Goal: Transaction & Acquisition: Purchase product/service

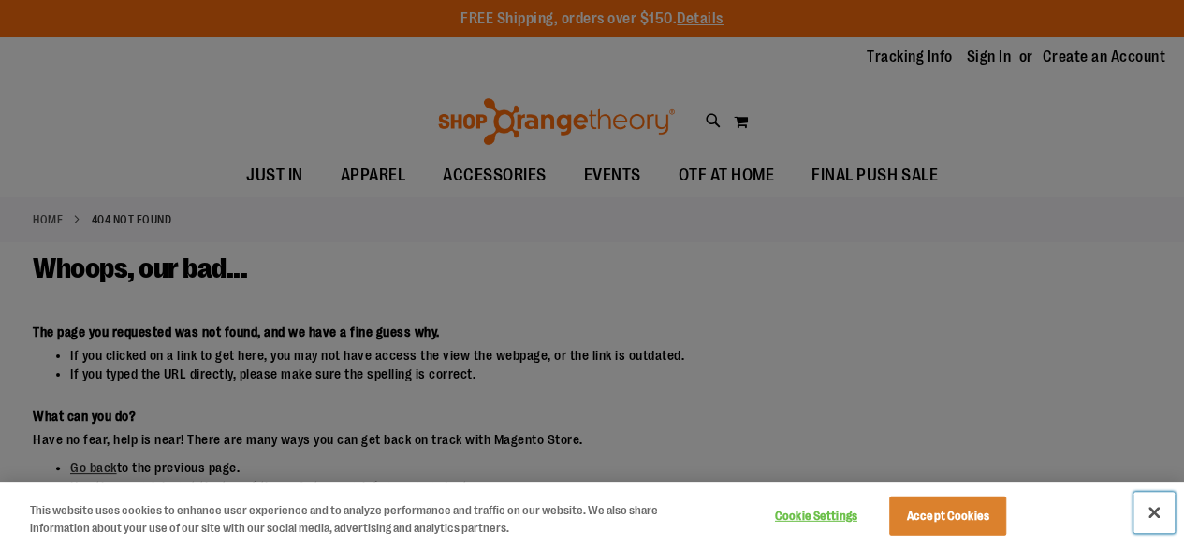
drag, startPoint x: 1149, startPoint y: 513, endPoint x: 1076, endPoint y: 474, distance: 82.5
click at [1149, 513] on button "Close" at bounding box center [1153, 512] width 41 height 41
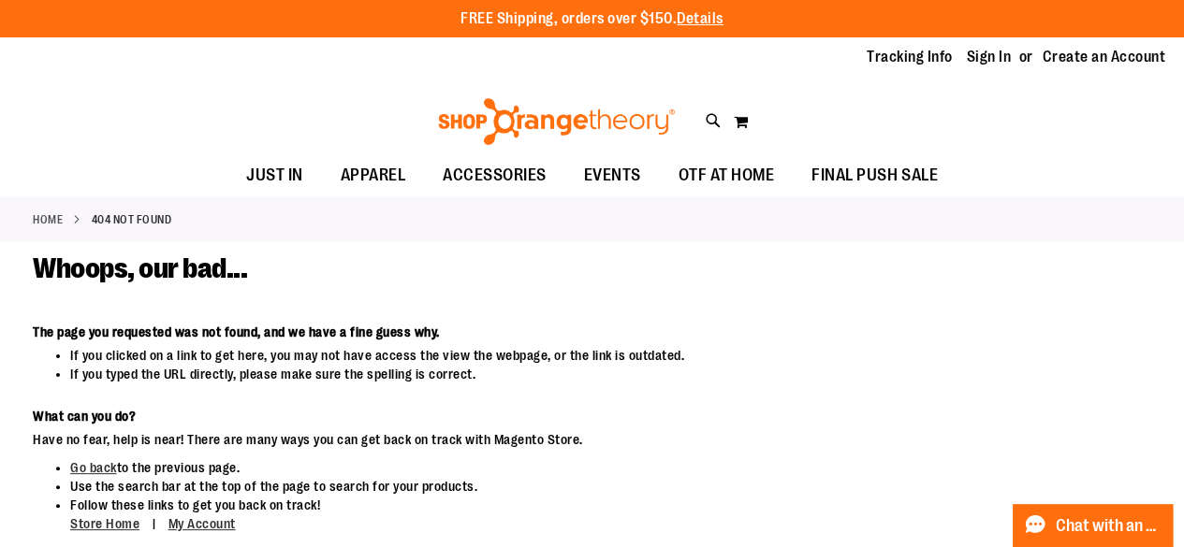
click at [586, 124] on img at bounding box center [556, 121] width 242 height 47
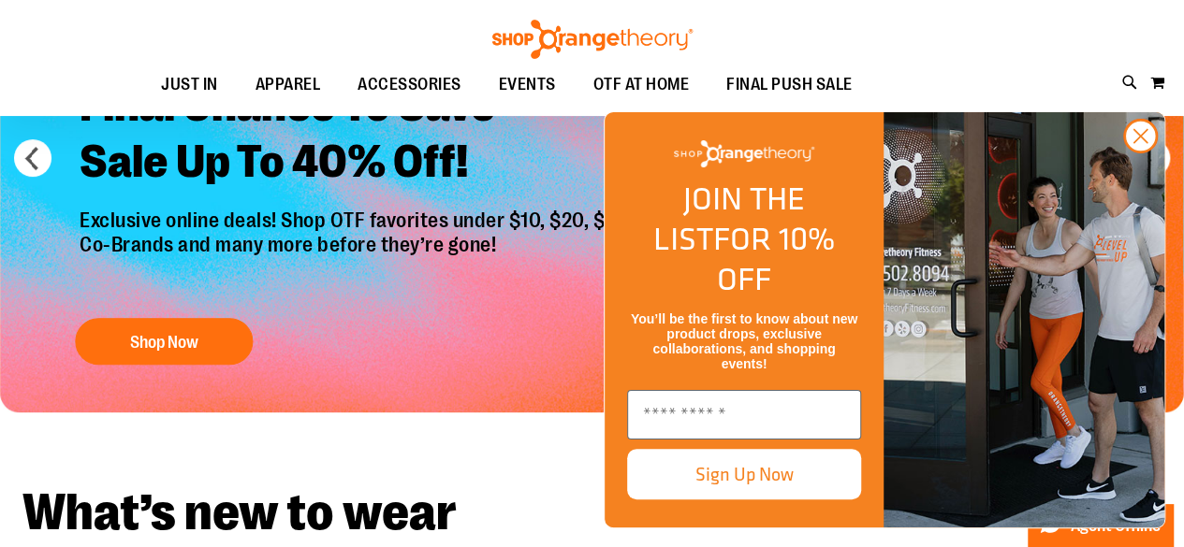
scroll to position [281, 0]
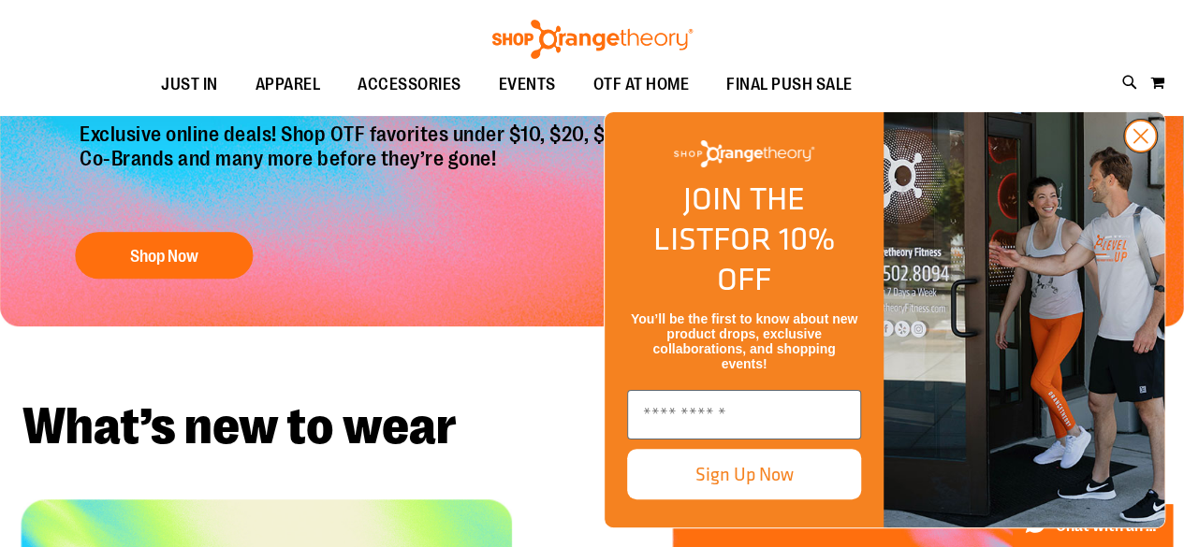
click at [1136, 152] on circle "Close dialog" at bounding box center [1140, 136] width 31 height 31
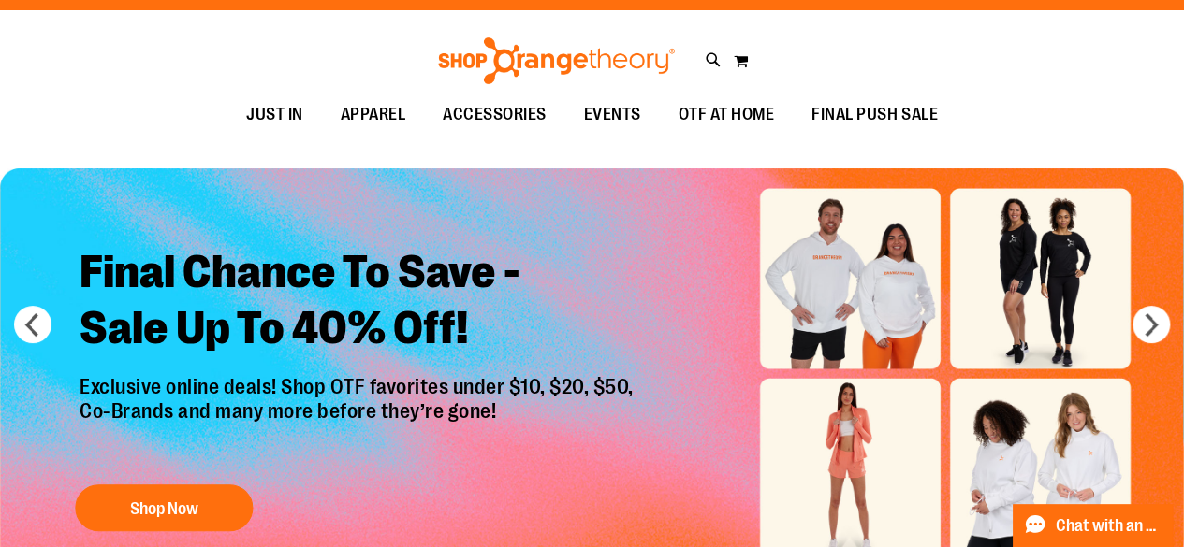
scroll to position [0, 0]
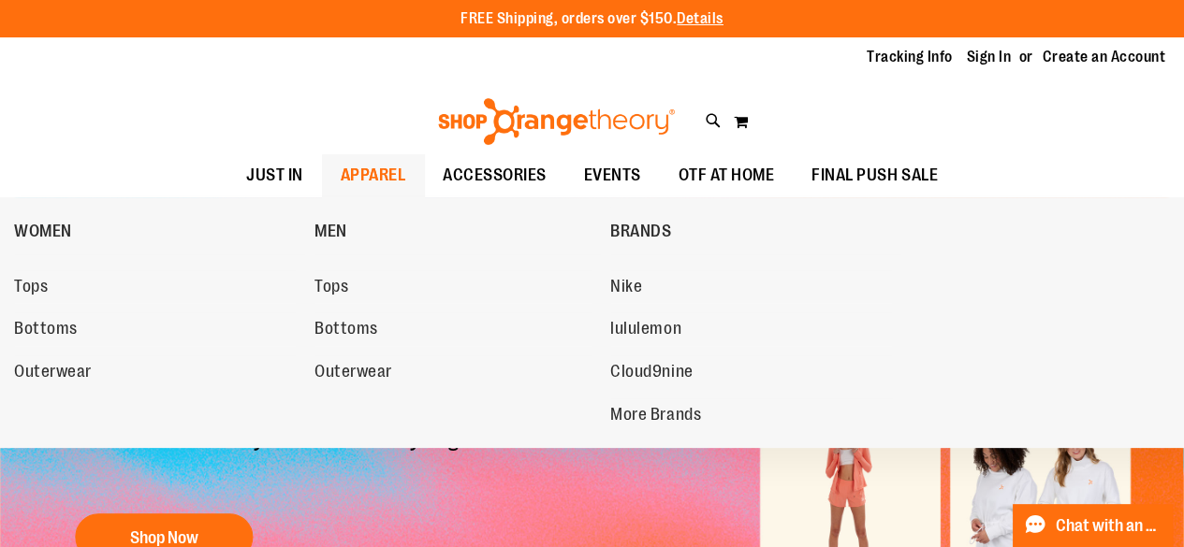
click at [354, 169] on span "APPAREL" at bounding box center [374, 175] width 66 height 42
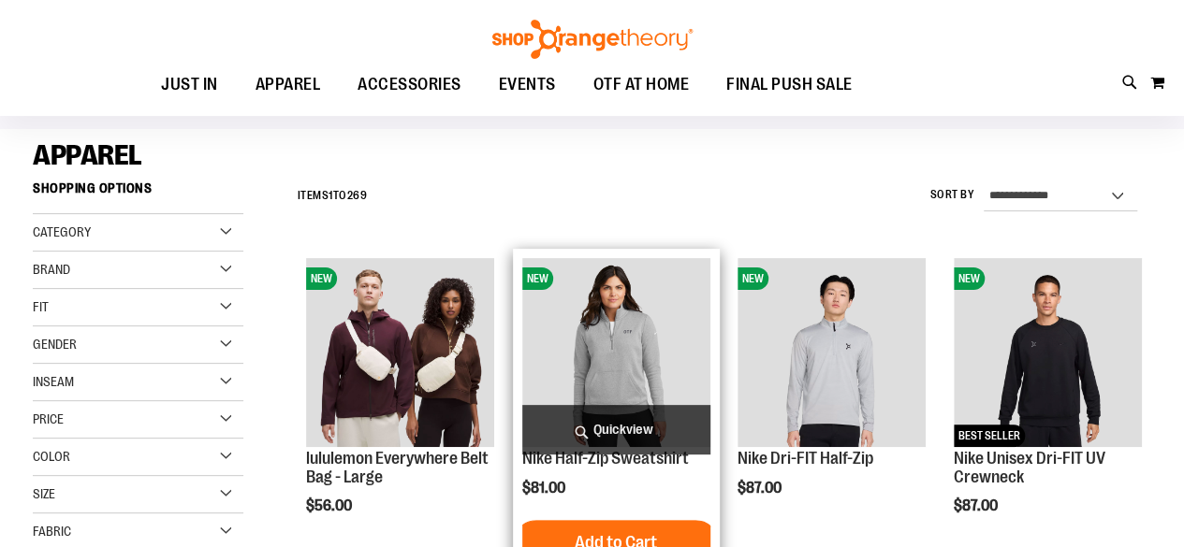
scroll to position [281, 0]
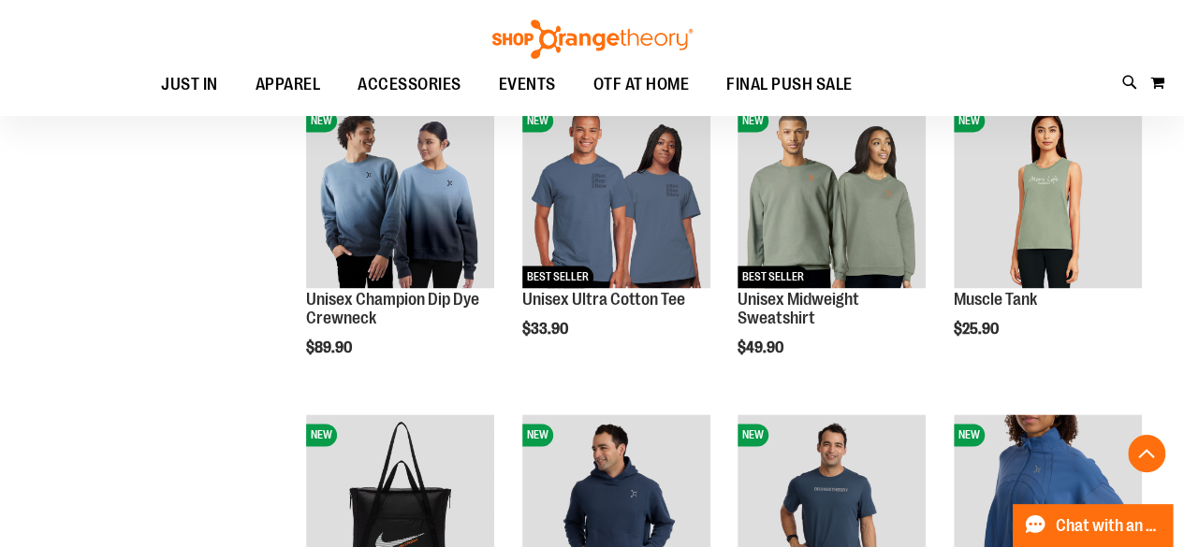
scroll to position [1217, 0]
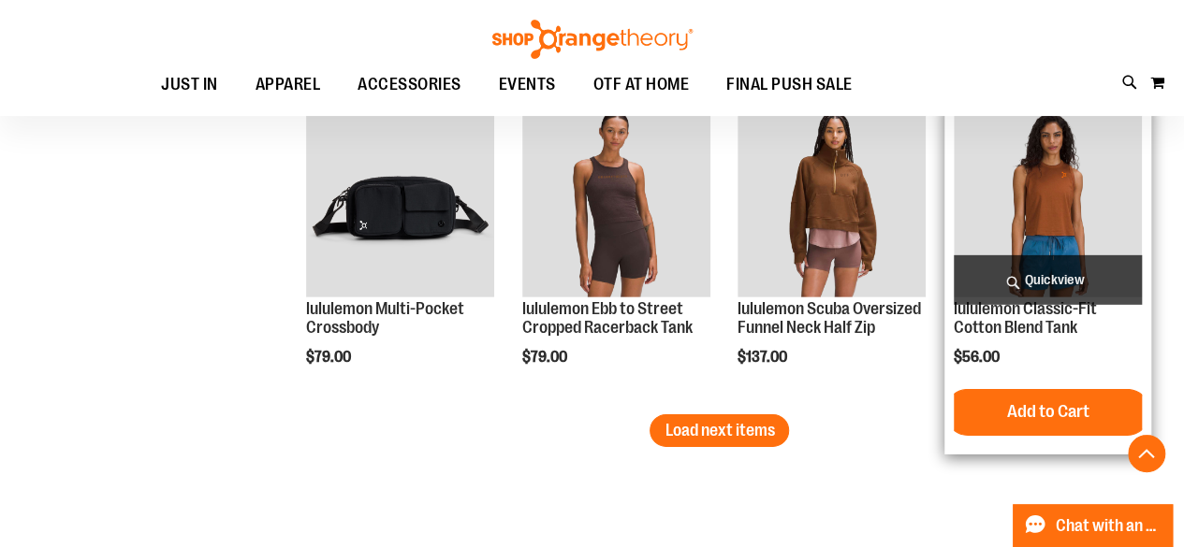
scroll to position [2808, 0]
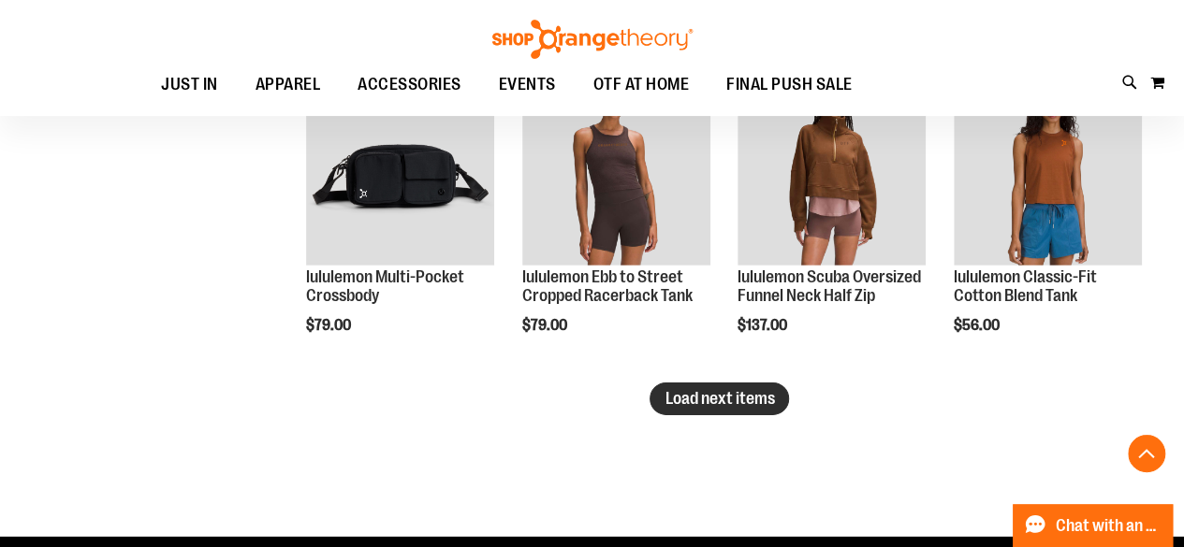
click at [775, 408] on button "Load next items" at bounding box center [718, 399] width 139 height 33
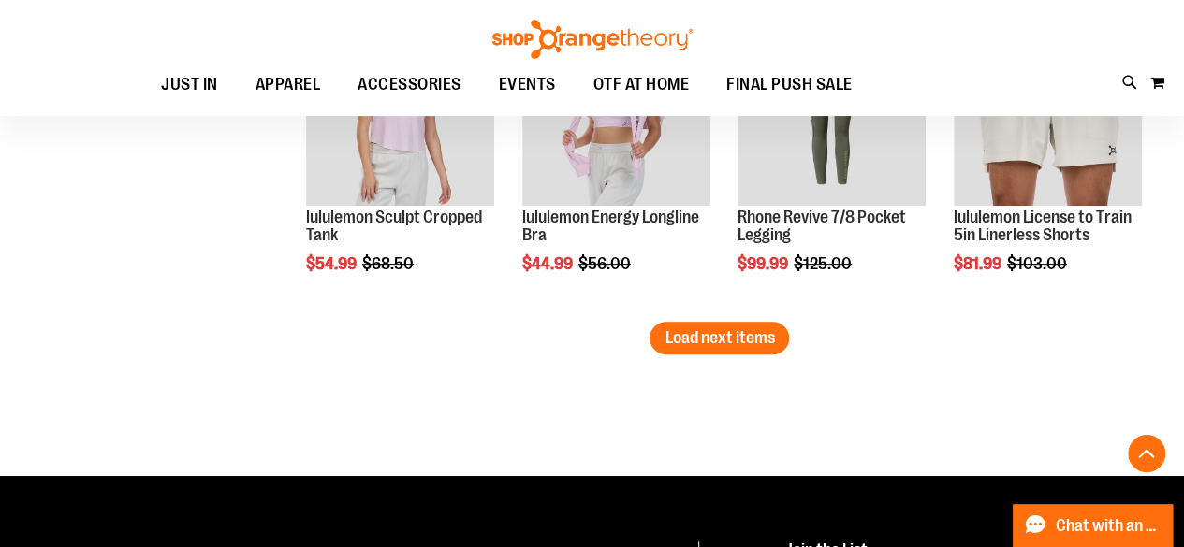
scroll to position [3931, 0]
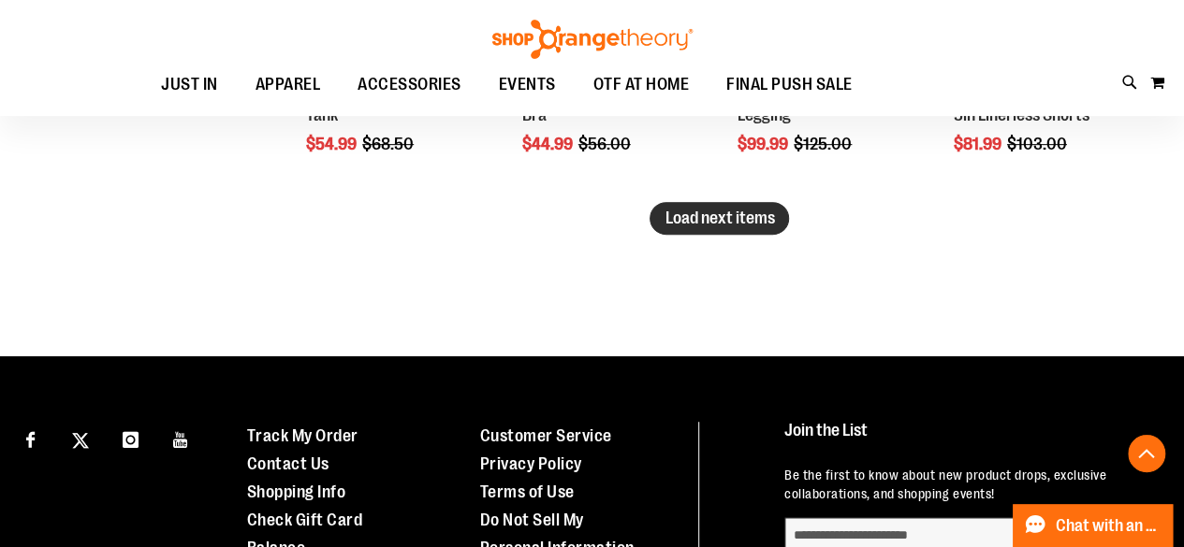
click at [740, 204] on button "Load next items" at bounding box center [718, 218] width 139 height 33
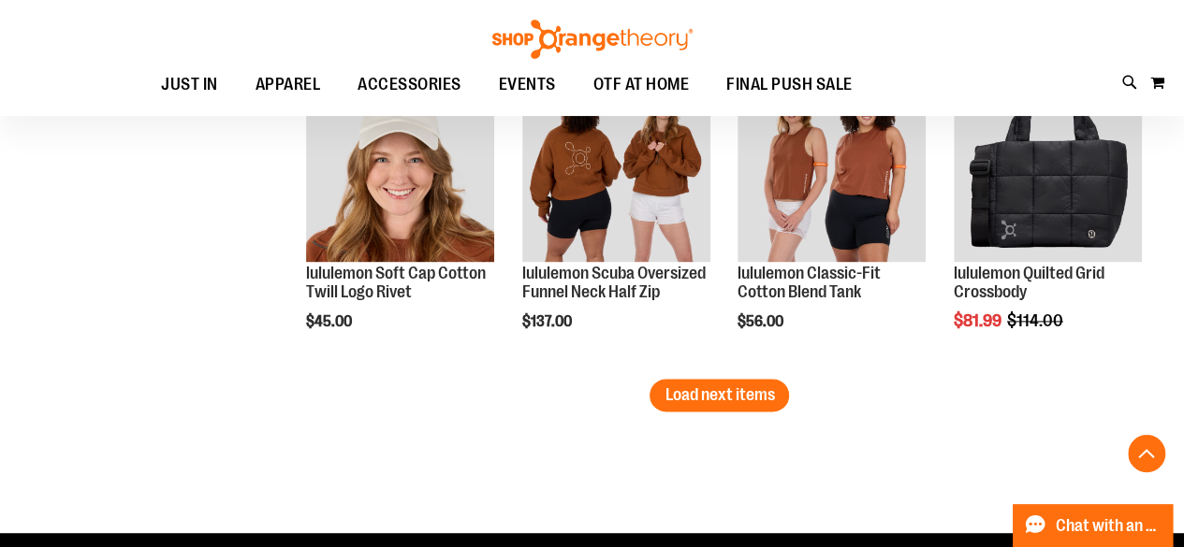
scroll to position [4866, 0]
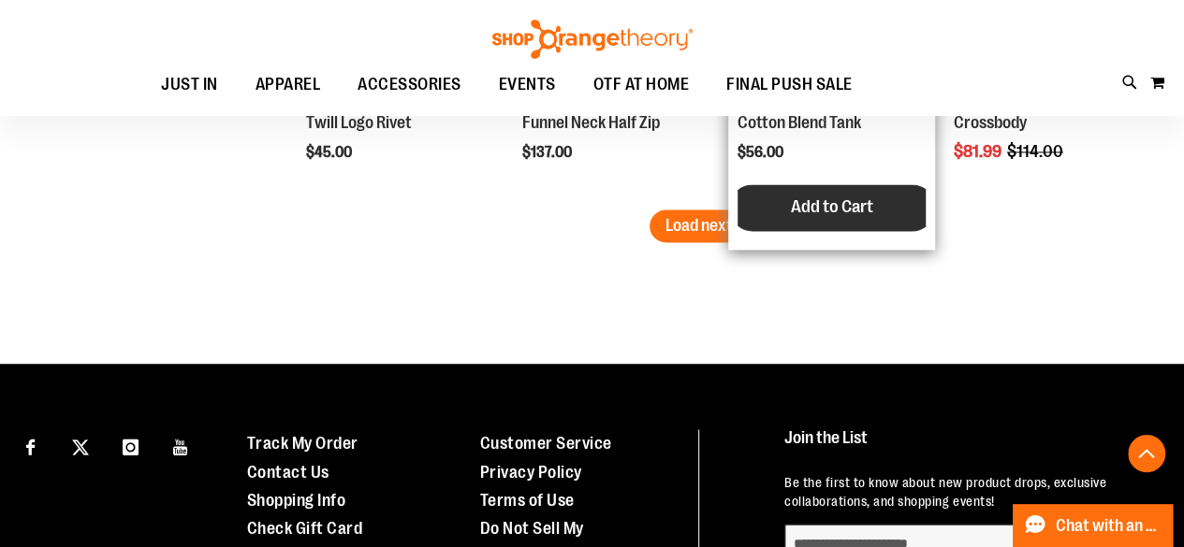
click at [744, 222] on button "Add to Cart" at bounding box center [832, 207] width 206 height 47
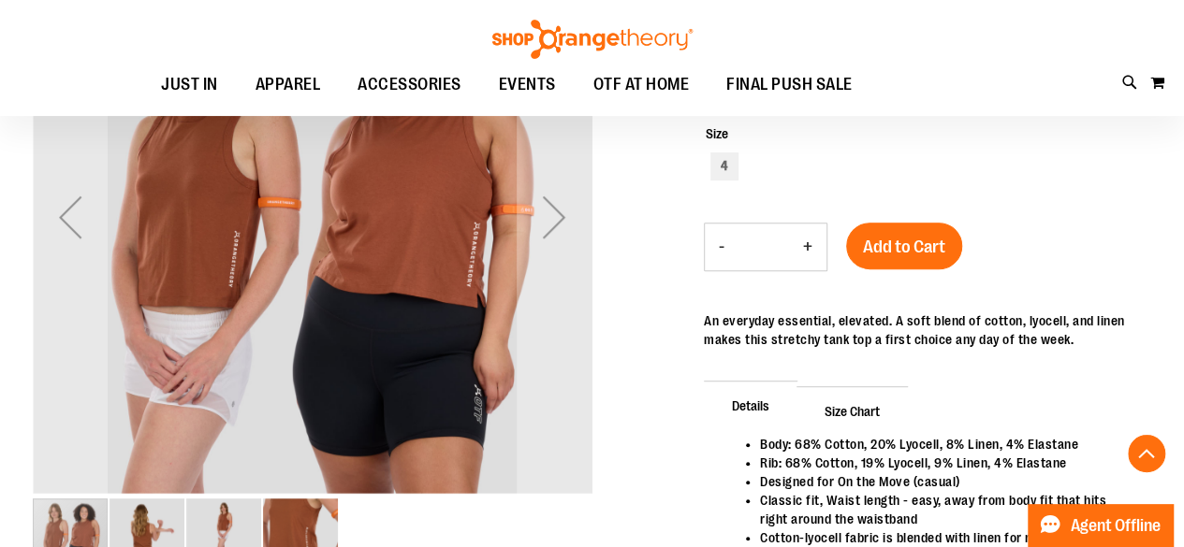
scroll to position [374, 0]
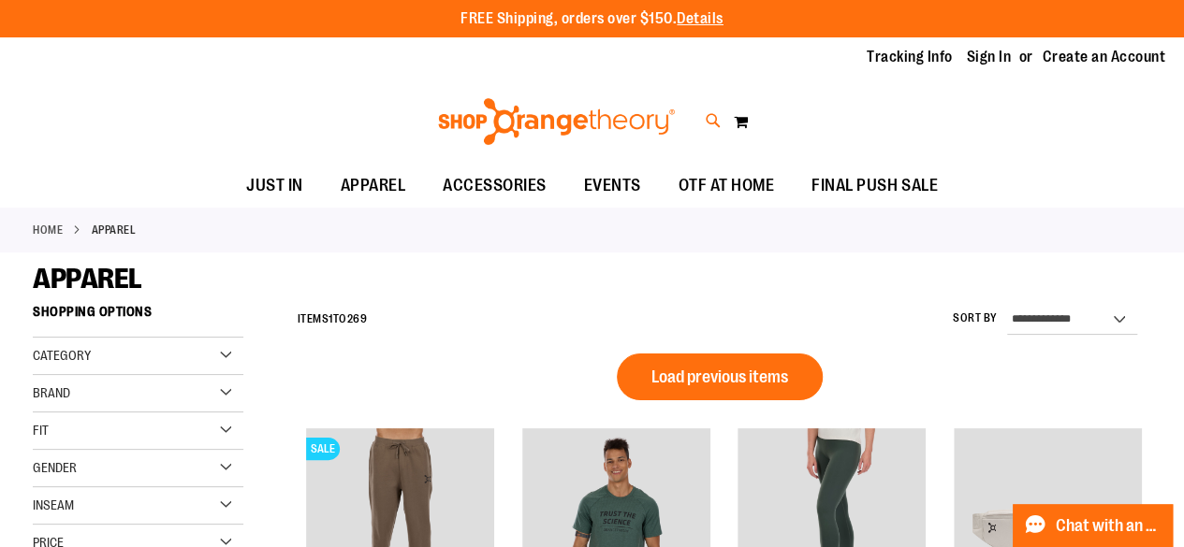
click at [709, 119] on icon at bounding box center [714, 121] width 16 height 22
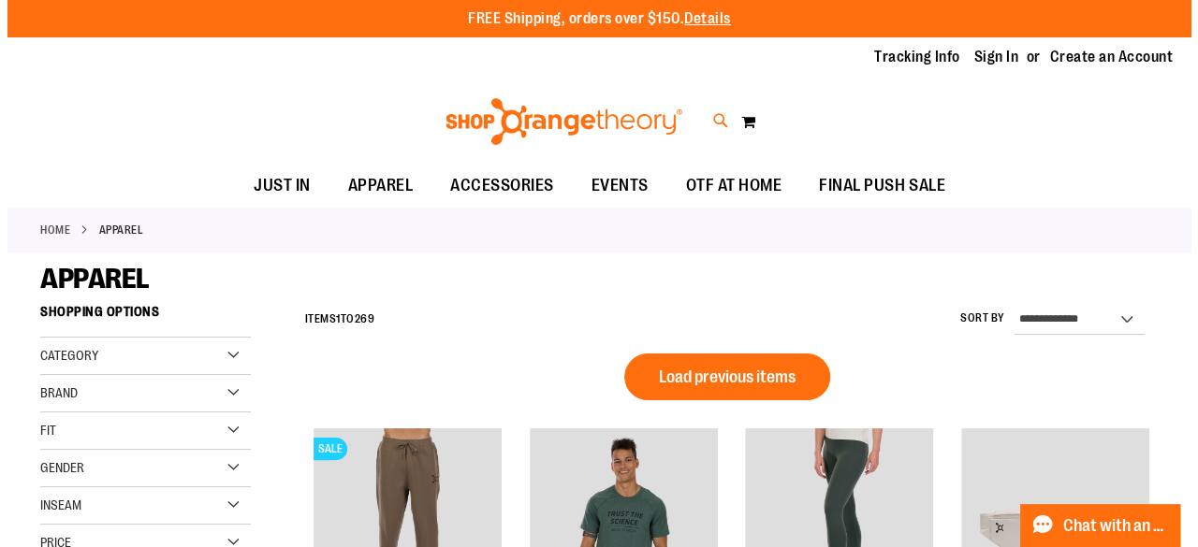
scroll to position [214, 0]
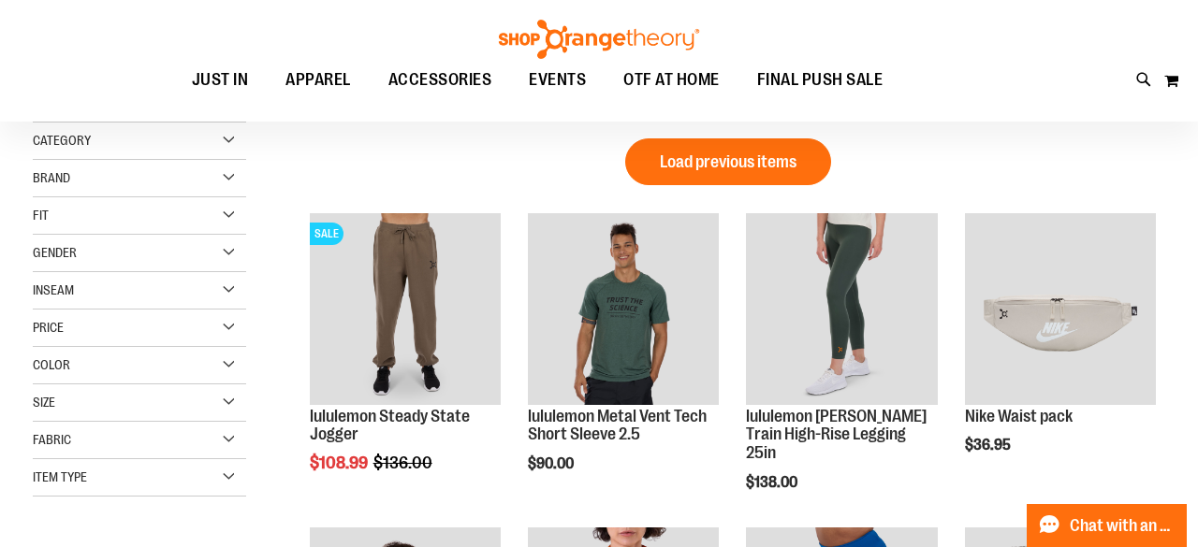
type input "*********"
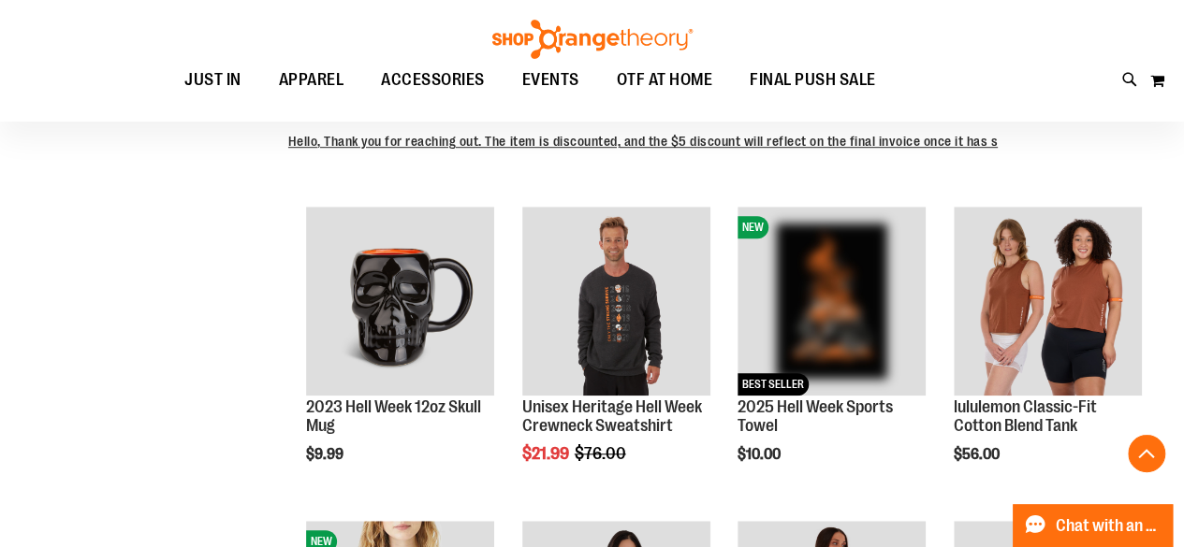
scroll to position [562, 0]
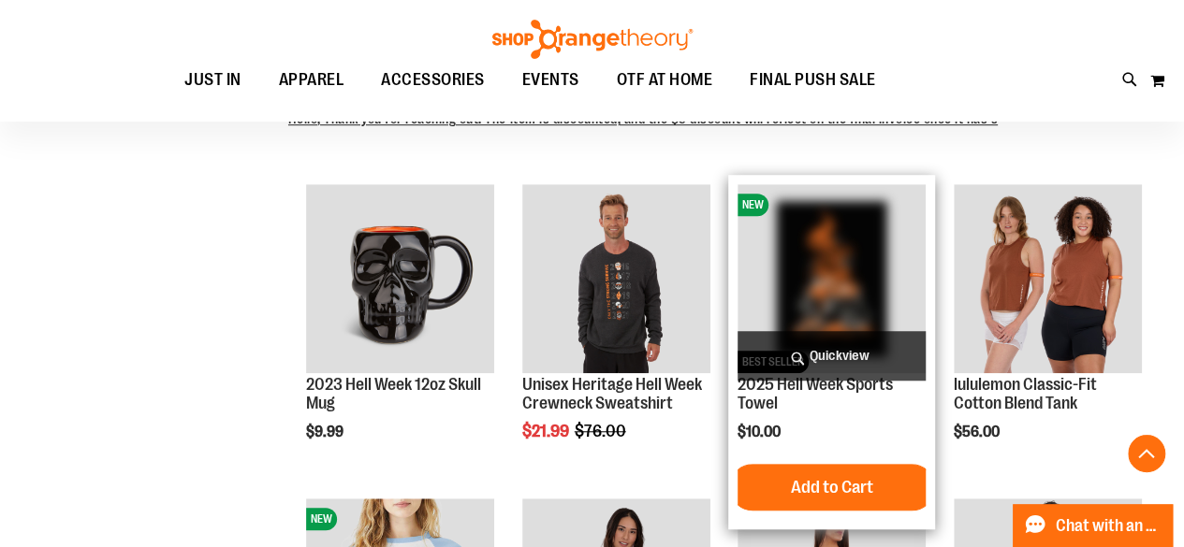
click at [840, 272] on img "product" at bounding box center [831, 278] width 188 height 188
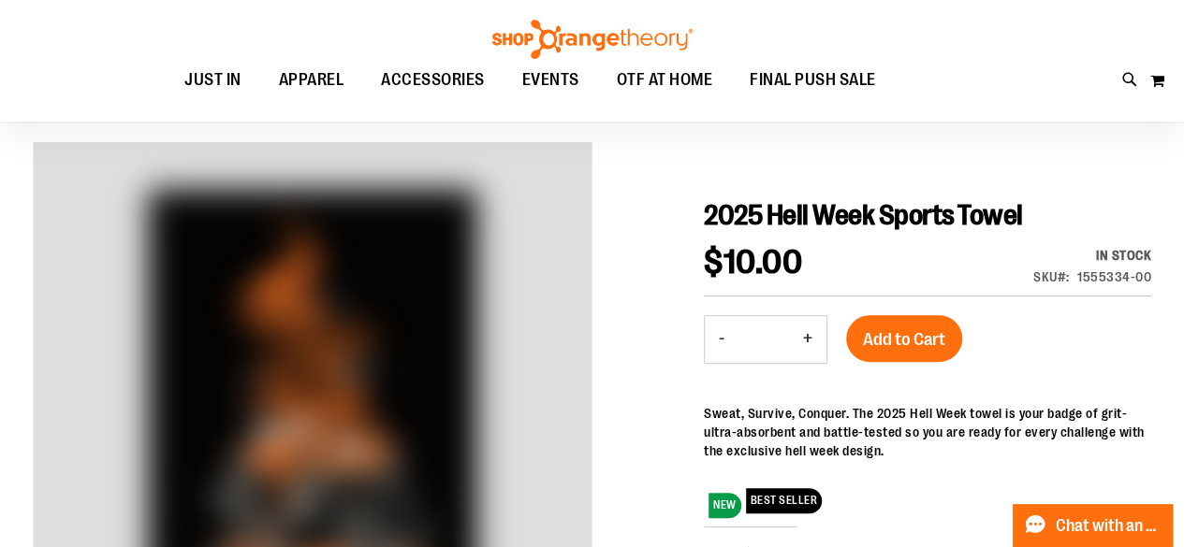
scroll to position [93, 0]
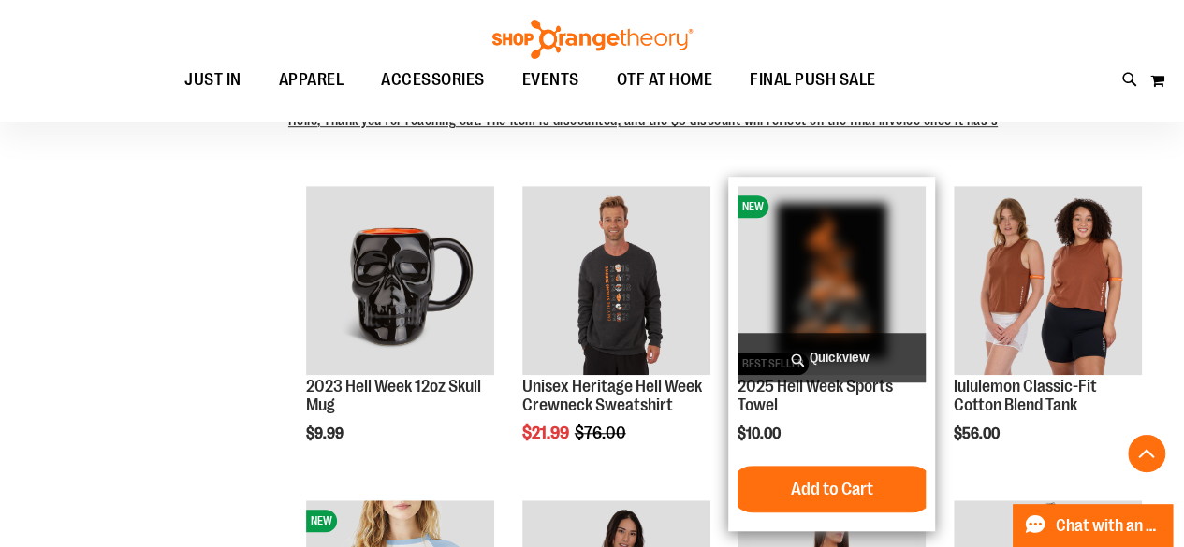
scroll to position [562, 0]
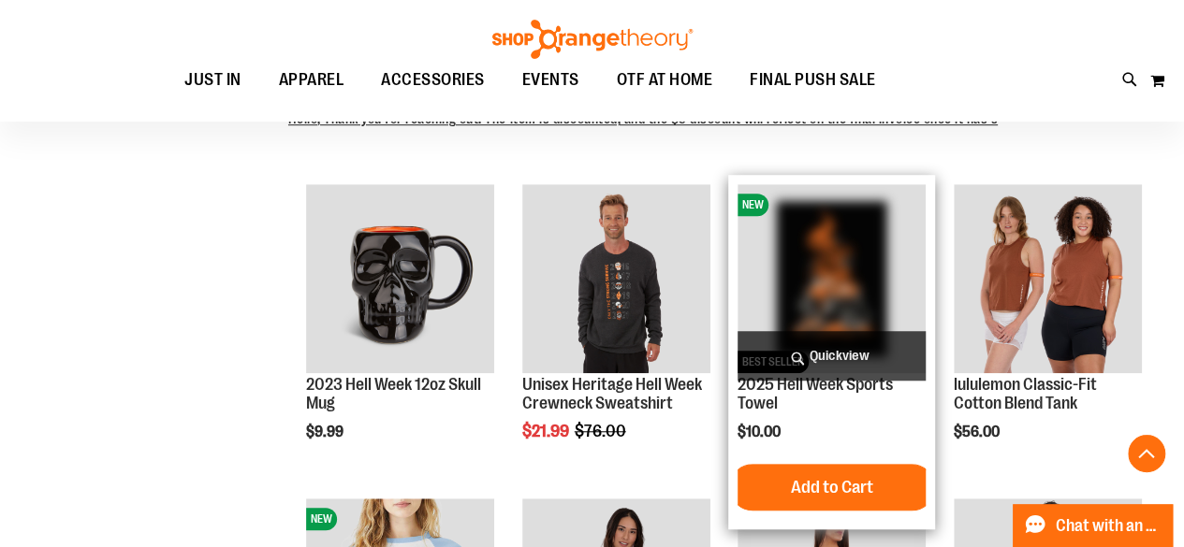
click at [797, 252] on img "product" at bounding box center [831, 278] width 188 height 188
